Goal: Task Accomplishment & Management: Use online tool/utility

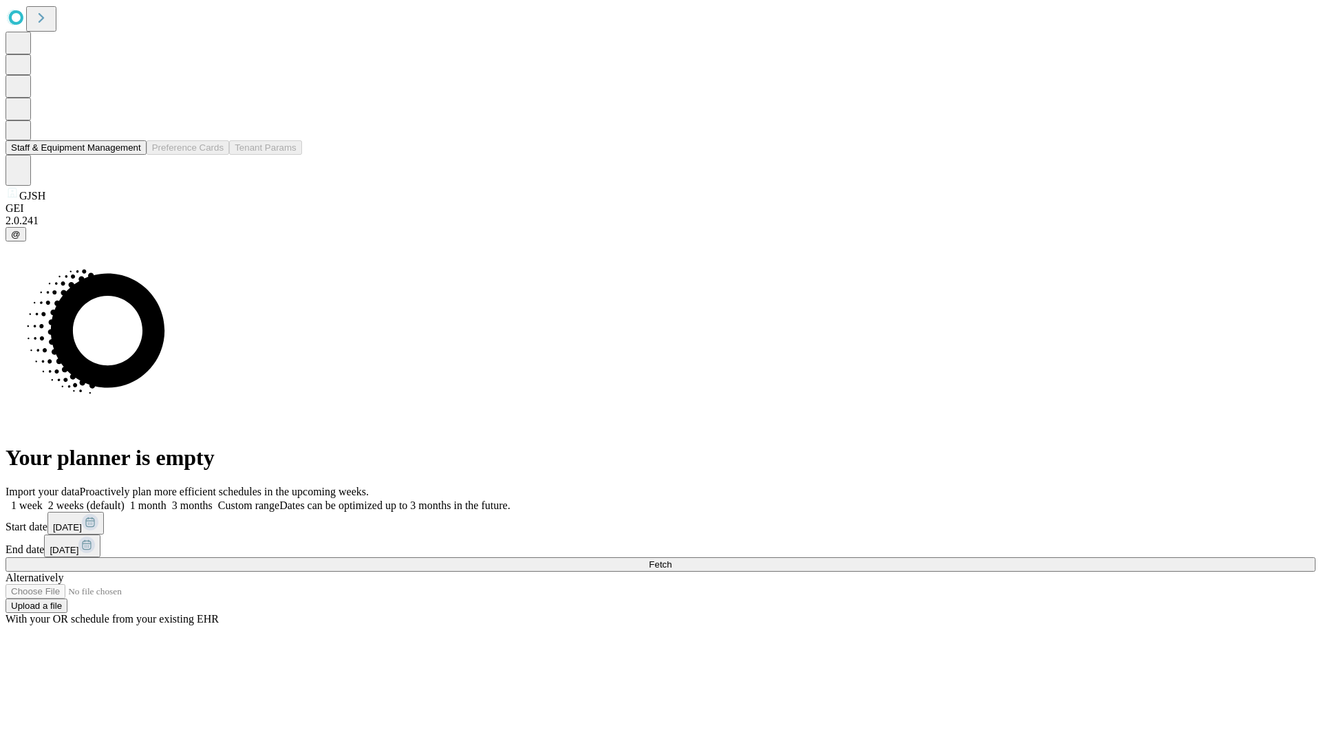
click at [131, 155] on button "Staff & Equipment Management" at bounding box center [76, 147] width 141 height 14
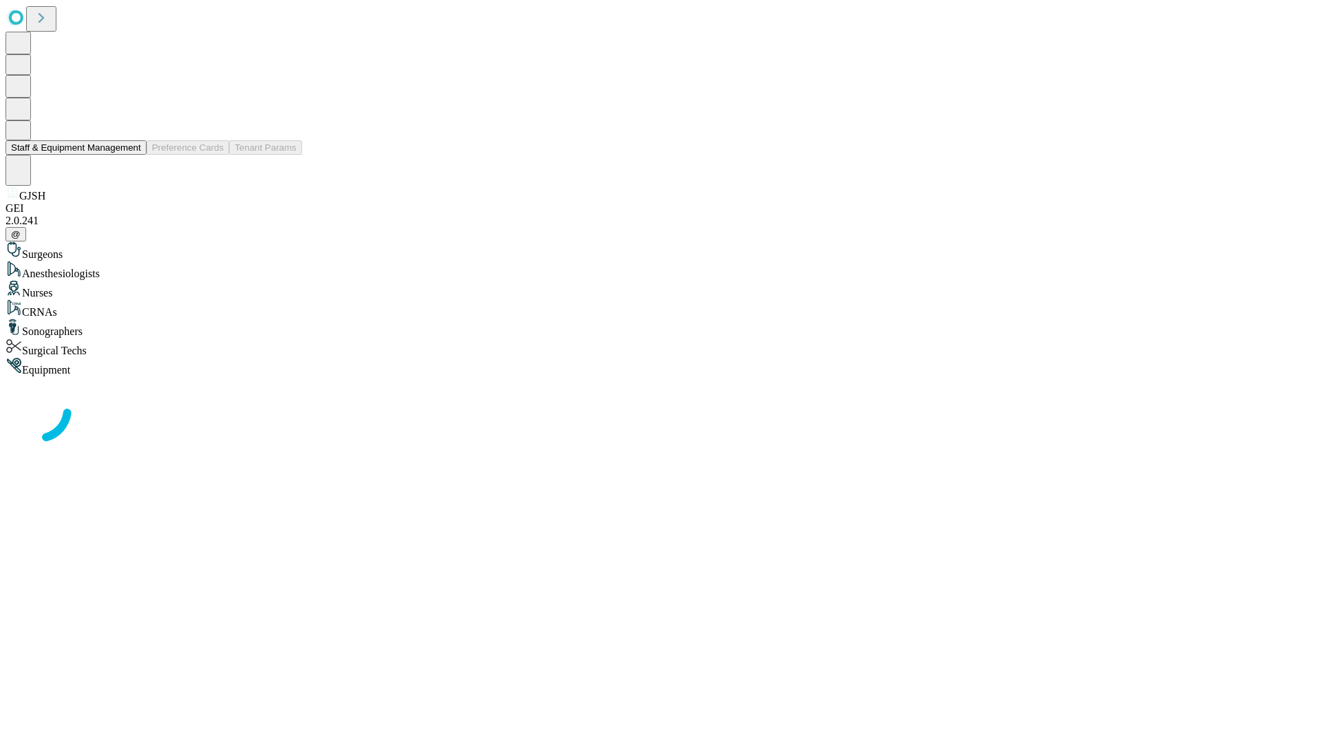
click at [131, 155] on button "Staff & Equipment Management" at bounding box center [76, 147] width 141 height 14
